Goal: Task Accomplishment & Management: Complete application form

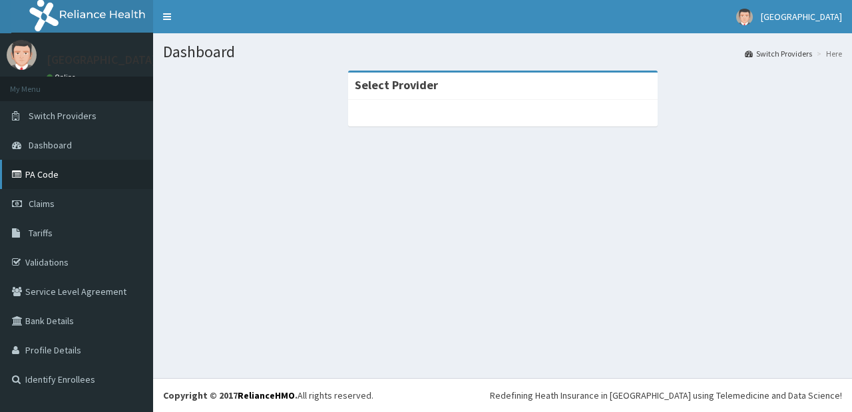
click at [31, 179] on link "PA Code" at bounding box center [76, 174] width 153 height 29
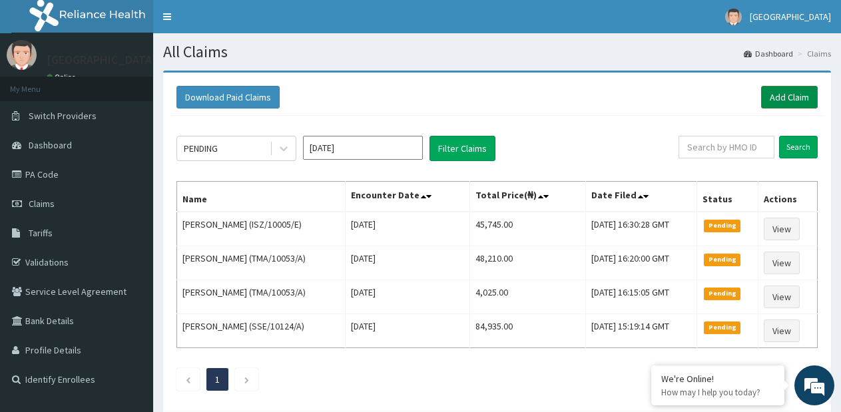
click at [789, 101] on link "Add Claim" at bounding box center [789, 97] width 57 height 23
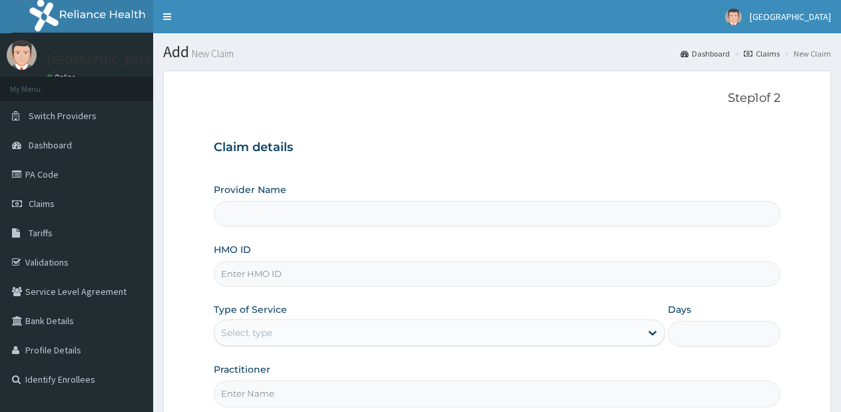
click at [318, 274] on input "HMO ID" at bounding box center [497, 274] width 567 height 26
type input "[GEOGRAPHIC_DATA]- [GEOGRAPHIC_DATA] estate"
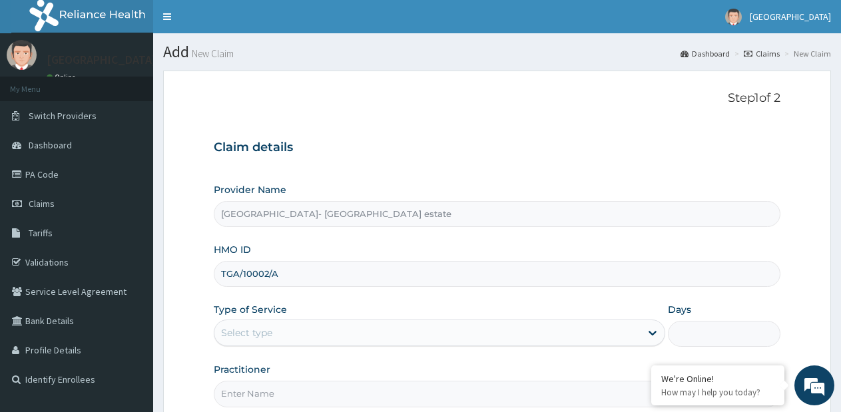
type input "TGA/10002/A"
click at [326, 328] on div "Select type" at bounding box center [426, 332] width 425 height 21
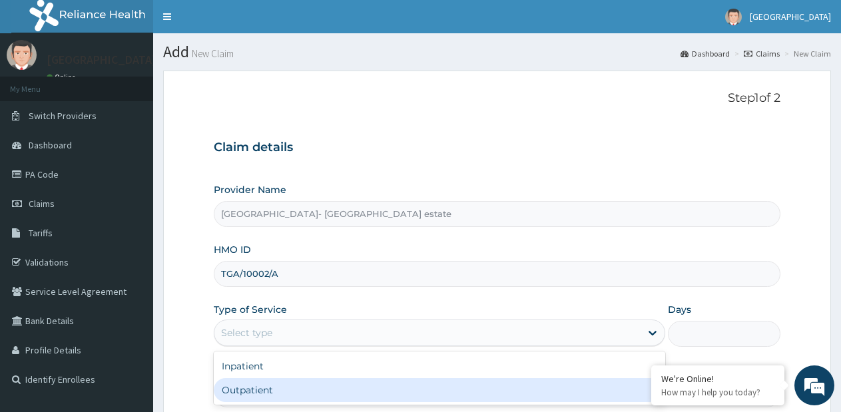
click at [407, 391] on div "Outpatient" at bounding box center [439, 390] width 451 height 24
type input "1"
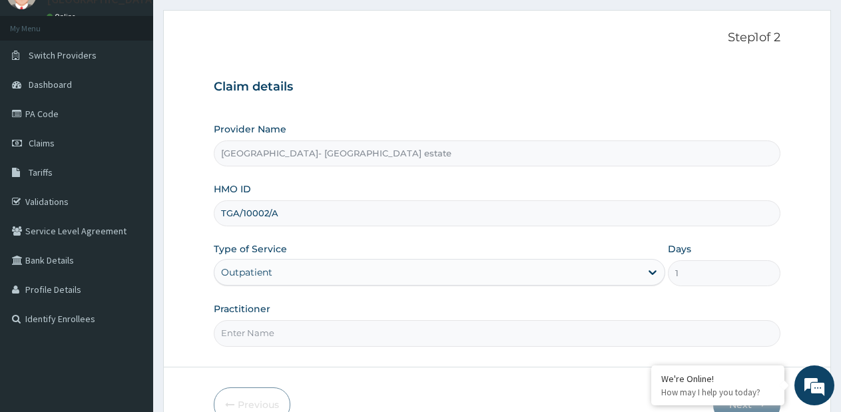
scroll to position [135, 0]
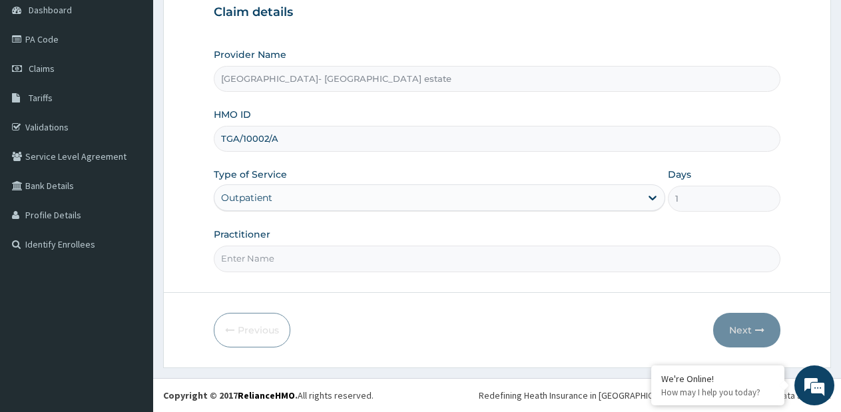
click at [434, 254] on input "Practitioner" at bounding box center [497, 259] width 567 height 26
type input "GP"
click at [736, 336] on button "Next" at bounding box center [746, 330] width 67 height 35
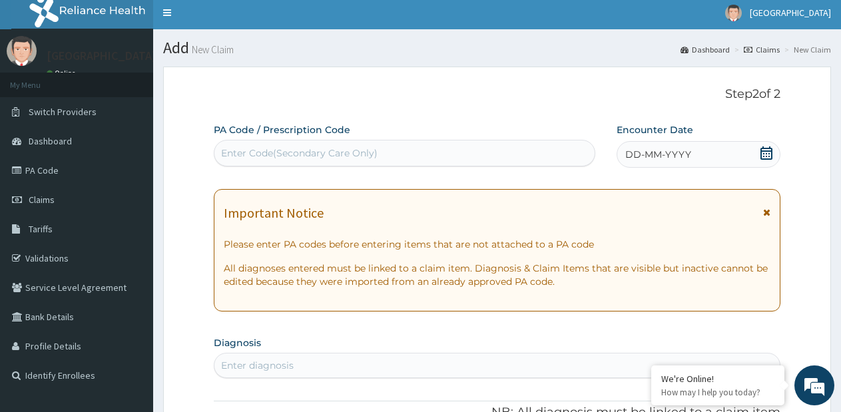
scroll to position [0, 0]
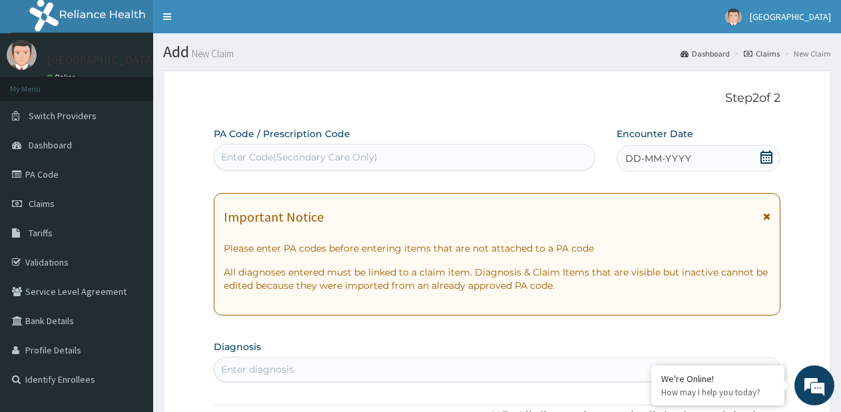
click at [453, 158] on div "Enter Code(Secondary Care Only)" at bounding box center [404, 156] width 380 height 21
drag, startPoint x: 453, startPoint y: 156, endPoint x: 429, endPoint y: 158, distance: 24.0
click at [429, 158] on div "Enter Code(Secondary Care Only)" at bounding box center [404, 156] width 380 height 21
paste input "PA/B85E18"
type input "PA/B85E18"
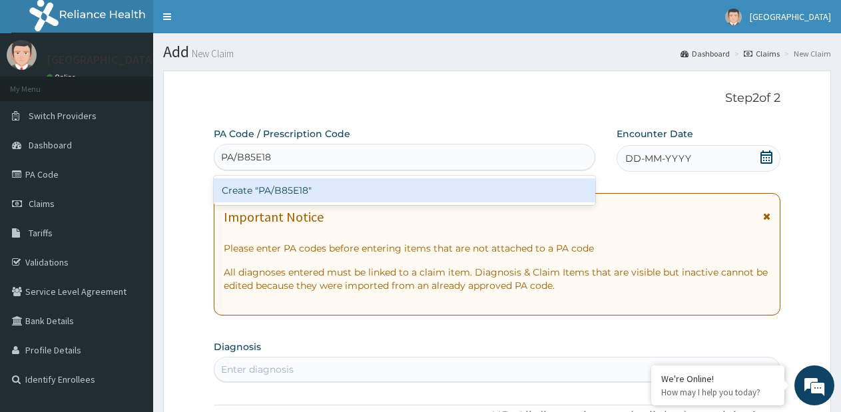
click at [383, 181] on div "Create "PA/B85E18"" at bounding box center [404, 190] width 381 height 24
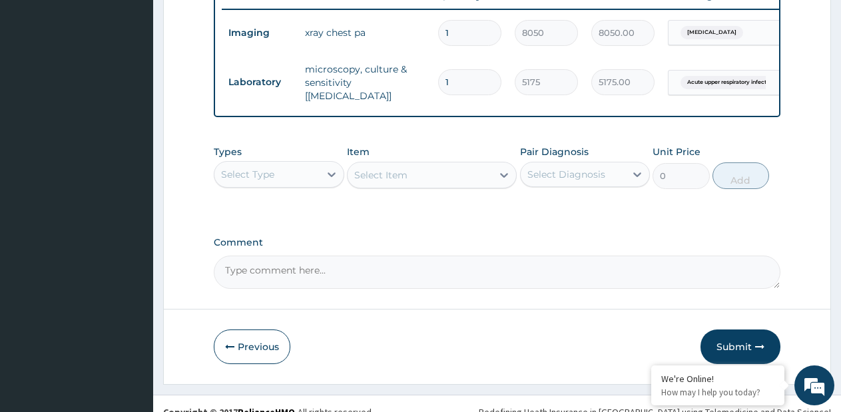
scroll to position [542, 0]
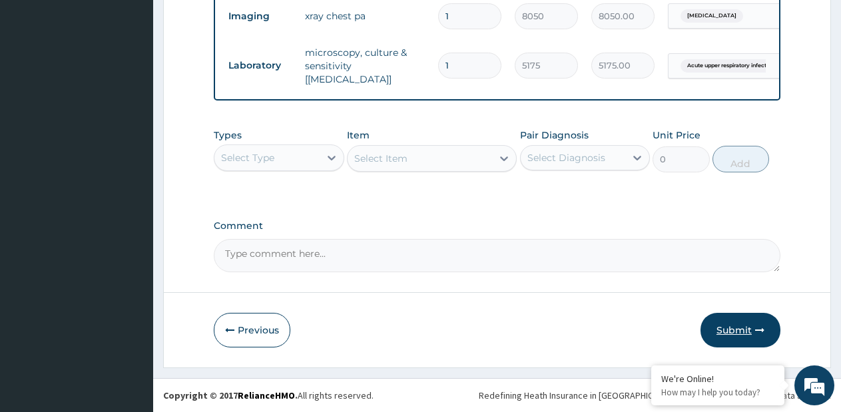
click at [714, 332] on button "Submit" at bounding box center [740, 330] width 80 height 35
